Goal: Information Seeking & Learning: Find contact information

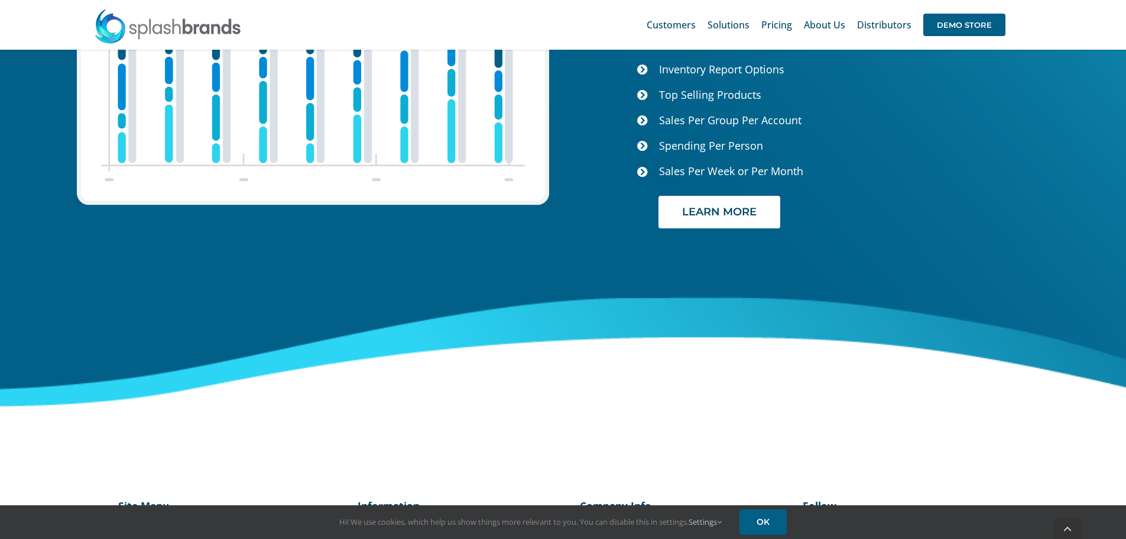
scroll to position [4979, 0]
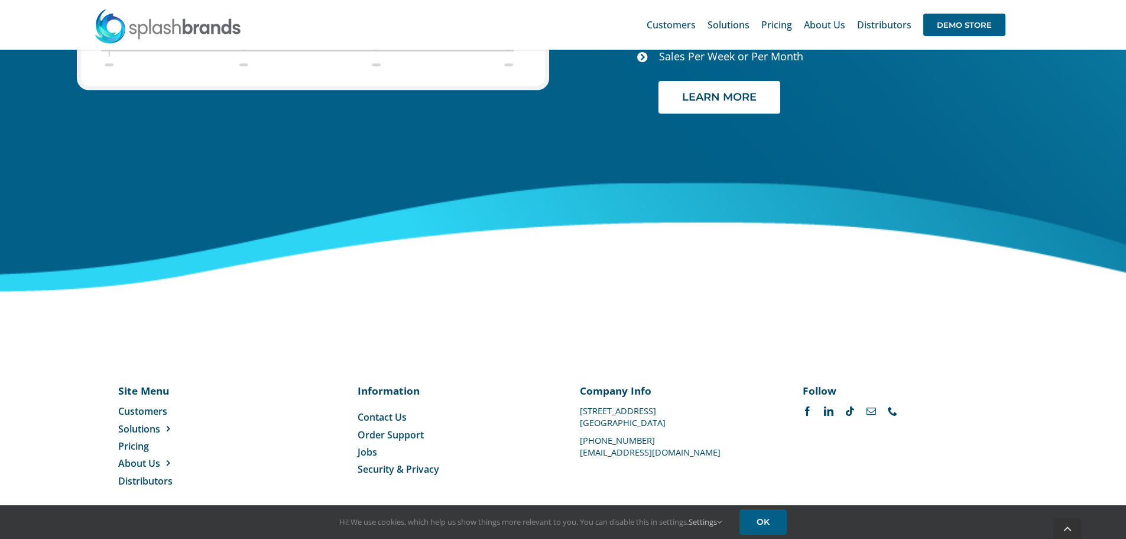
click at [386, 410] on span "Contact Us" at bounding box center [382, 416] width 49 height 13
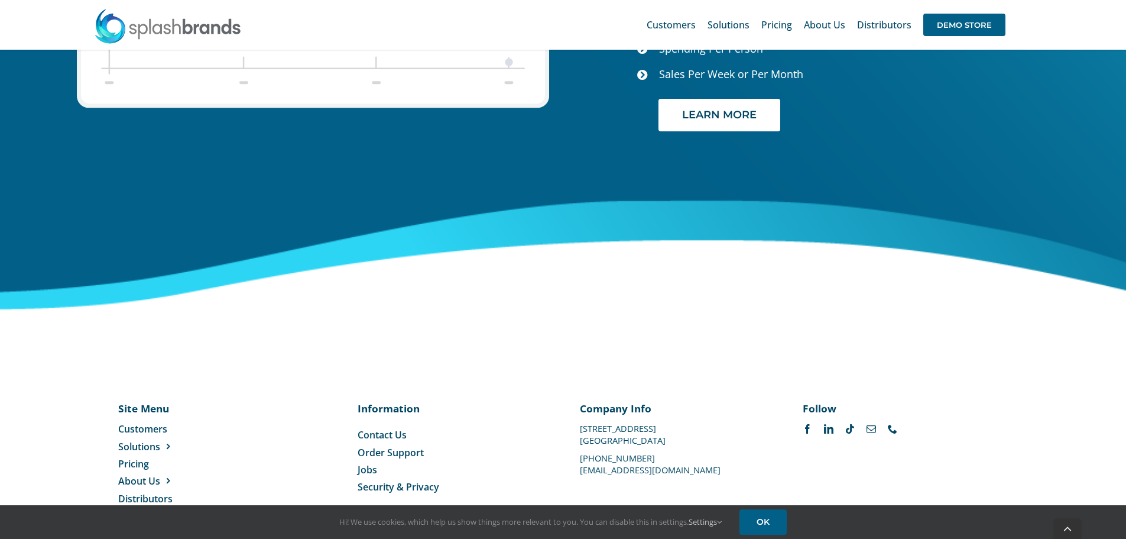
scroll to position [4979, 0]
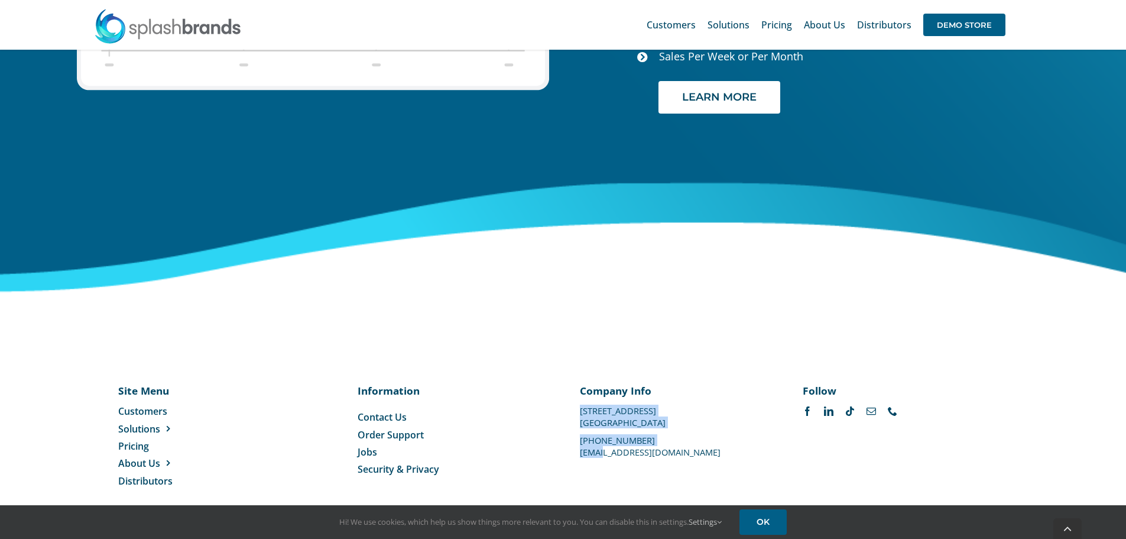
drag, startPoint x: 710, startPoint y: 439, endPoint x: 607, endPoint y: 440, distance: 102.9
click at [607, 440] on div "Company Info 1100 Valwood Parkway #114 Carrollton, TX 75006 469-501-2888 suppor…" at bounding box center [674, 419] width 189 height 72
click at [714, 412] on div "Company Info 1100 Valwood Parkway #114 Carrollton, TX 75006 469-501-2888 suppor…" at bounding box center [674, 419] width 189 height 72
click at [719, 412] on div "Company Info 1100 Valwood Parkway #114 Carrollton, TX 75006 469-501-2888 suppor…" at bounding box center [674, 419] width 189 height 72
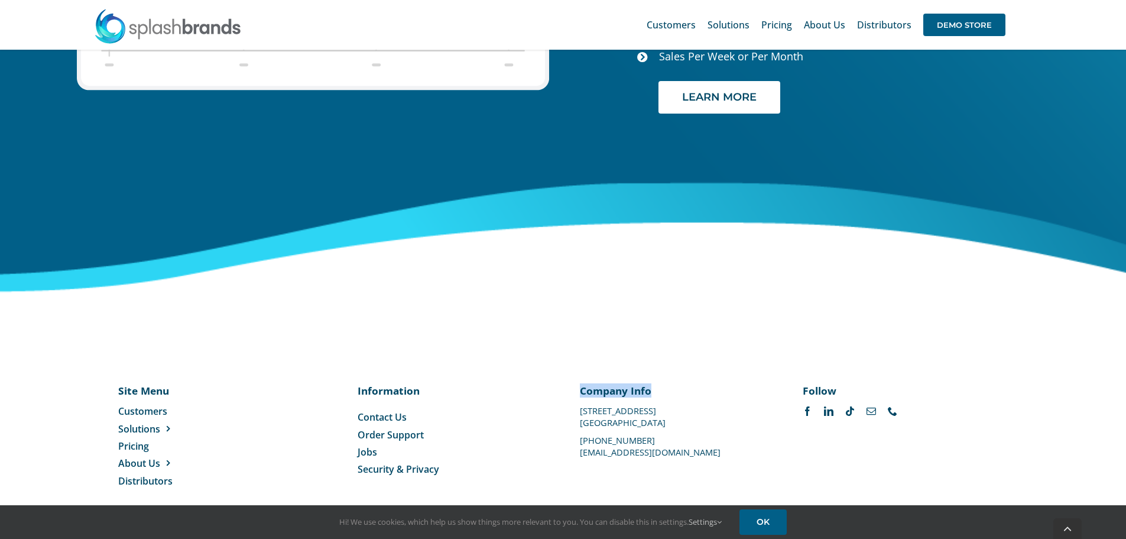
drag, startPoint x: 575, startPoint y: 441, endPoint x: 694, endPoint y: 445, distance: 118.9
click at [694, 445] on div "Site Menu Toggle Navigation Customers Solutions Stores New Hire Kits Manufactur…" at bounding box center [563, 435] width 891 height 105
click at [701, 442] on div "Company Info 1100 Valwood Parkway #114 Carrollton, TX 75006 469-501-2888 suppor…" at bounding box center [674, 419] width 189 height 72
drag, startPoint x: 700, startPoint y: 438, endPoint x: 678, endPoint y: 439, distance: 22.5
click at [678, 439] on div "Company Info 1100 Valwood Parkway #114 Carrollton, TX 75006 469-501-2888 suppor…" at bounding box center [674, 419] width 189 height 72
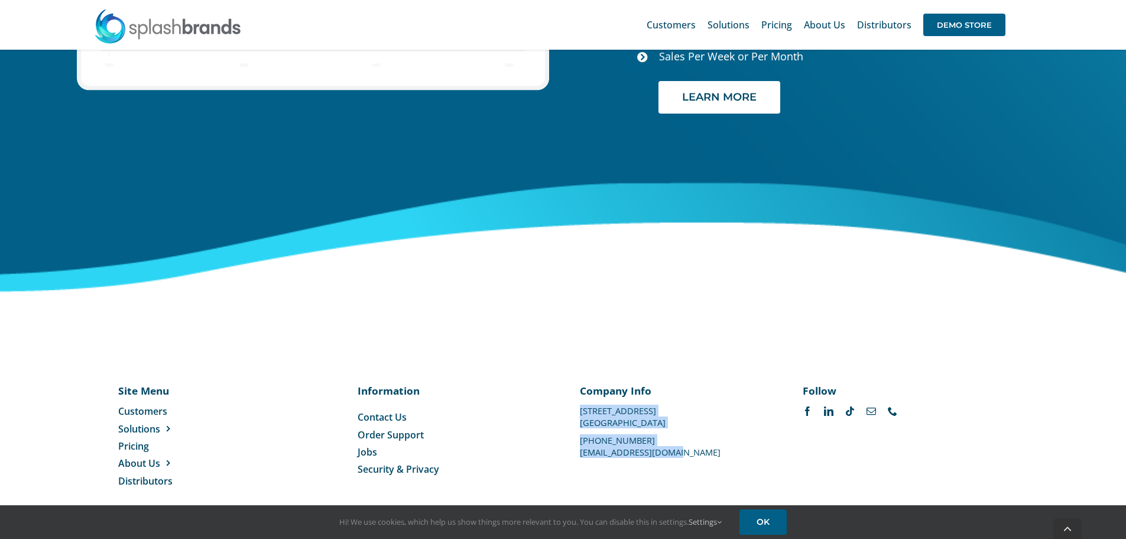
click at [615, 452] on p "[EMAIL_ADDRESS][DOMAIN_NAME]" at bounding box center [674, 452] width 189 height 0
drag, startPoint x: 579, startPoint y: 439, endPoint x: 694, endPoint y: 439, distance: 114.1
click at [694, 439] on div "Company Info 1100 Valwood Parkway #114 Carrollton, TX 75006 469-501-2888 suppor…" at bounding box center [674, 419] width 222 height 72
copy div "Company Info 1100 Valwood Parkway #114 Carrollton, TX 75006 469-501-2888 suppor…"
